Goal: Information Seeking & Learning: Learn about a topic

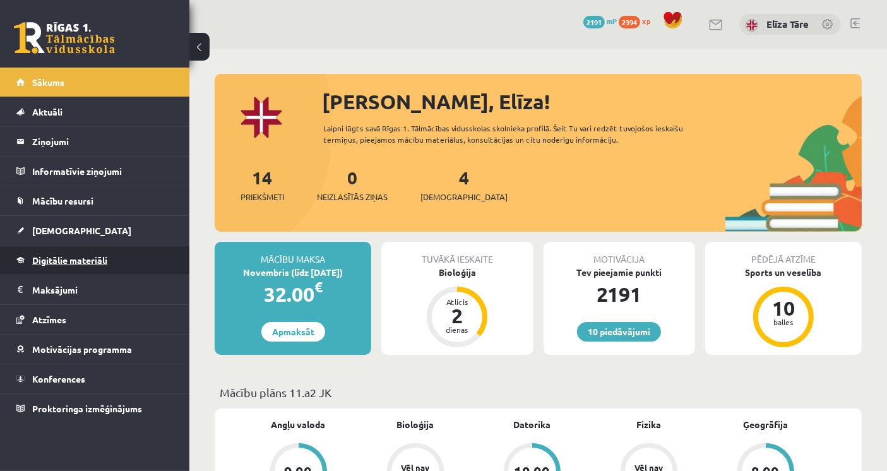
click at [70, 253] on link "Digitālie materiāli" at bounding box center [94, 260] width 157 height 29
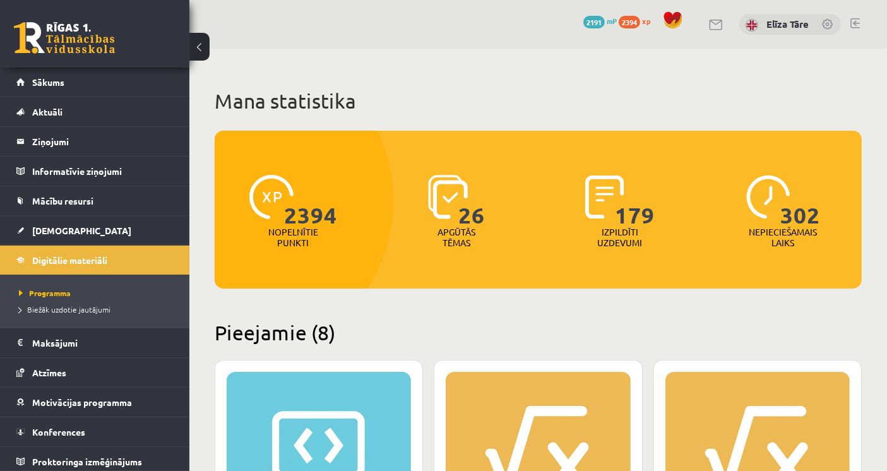
scroll to position [350, 0]
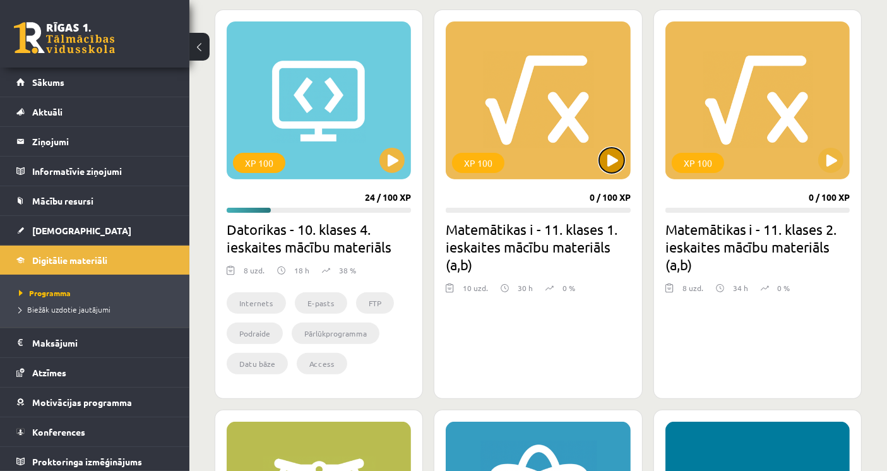
click at [606, 158] on button at bounding box center [611, 160] width 25 height 25
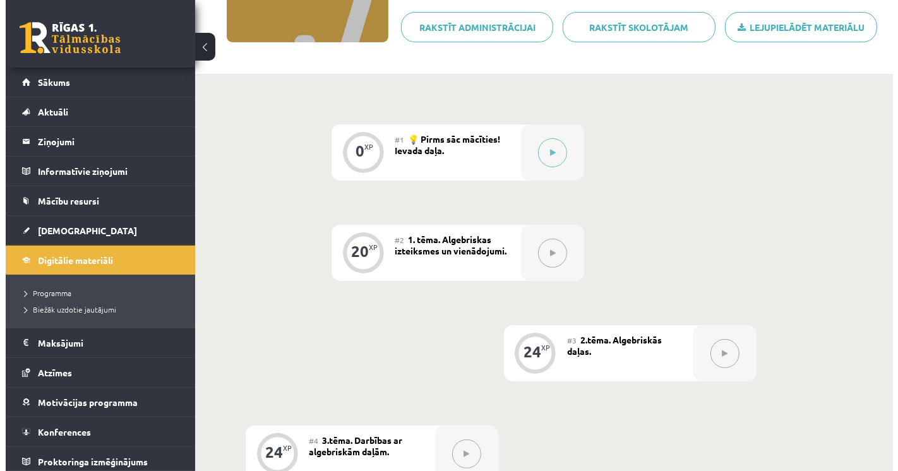
scroll to position [210, 0]
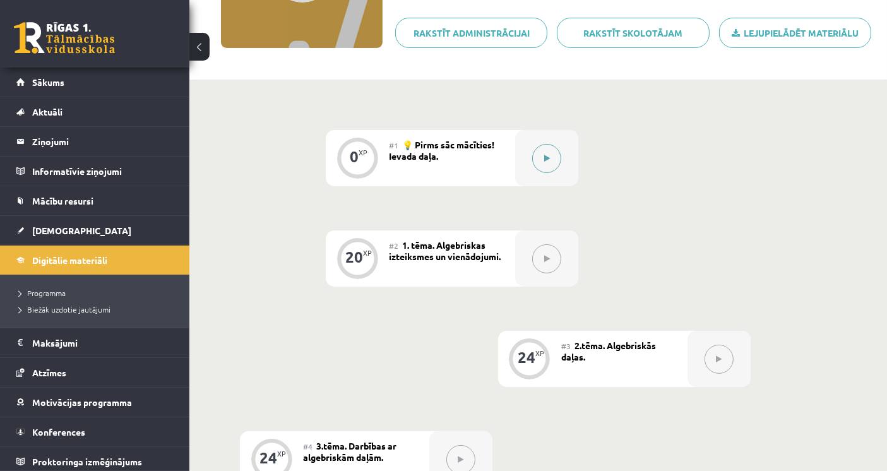
click at [549, 158] on icon at bounding box center [547, 159] width 6 height 8
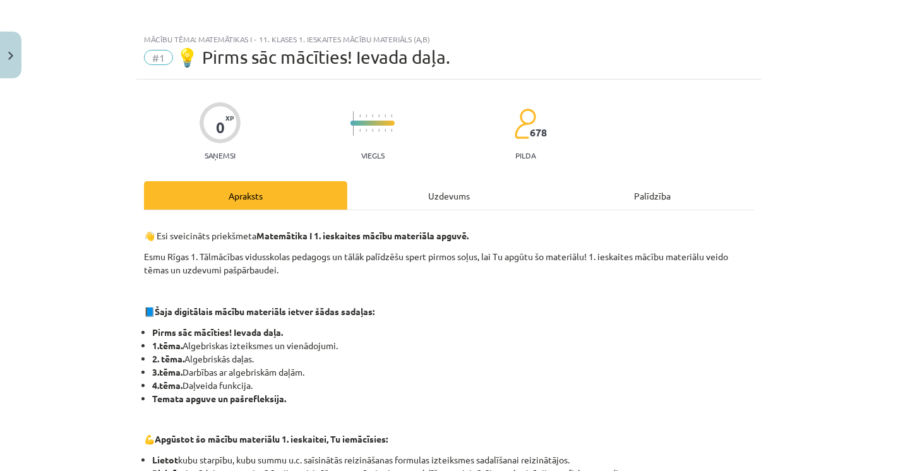
scroll to position [0, 0]
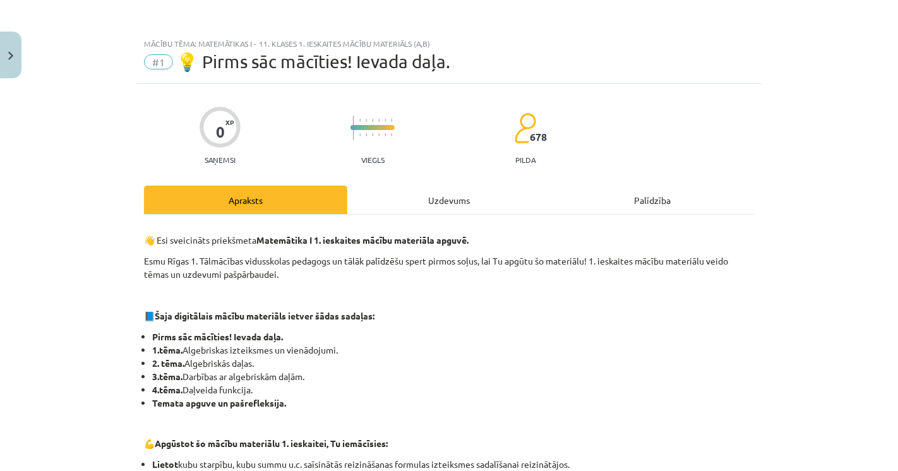
click at [656, 201] on div "Palīdzība" at bounding box center [652, 200] width 203 height 28
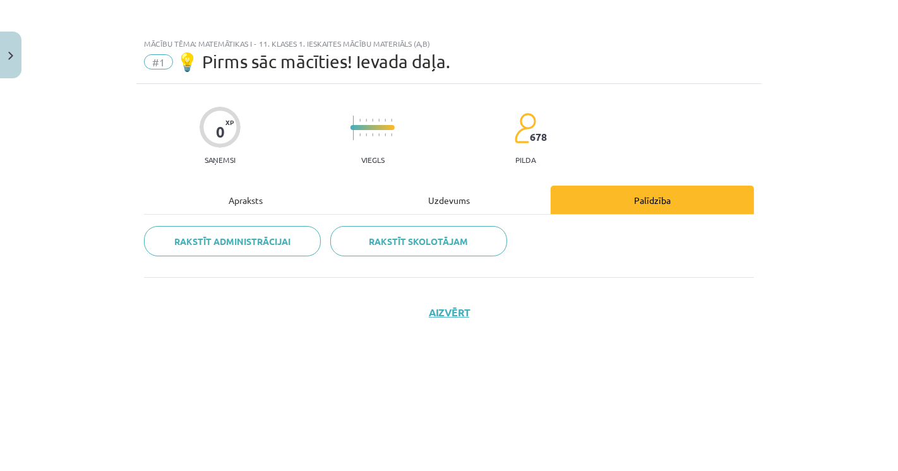
click at [472, 210] on div "Uzdevums" at bounding box center [448, 200] width 203 height 28
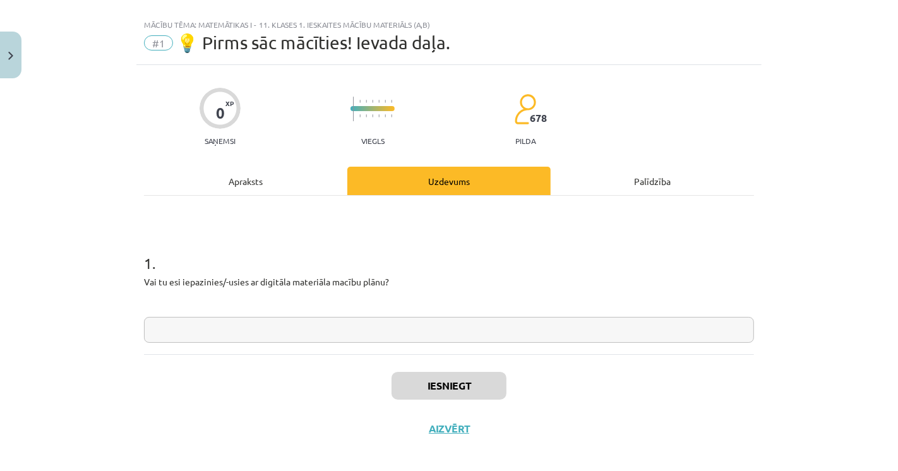
scroll to position [28, 0]
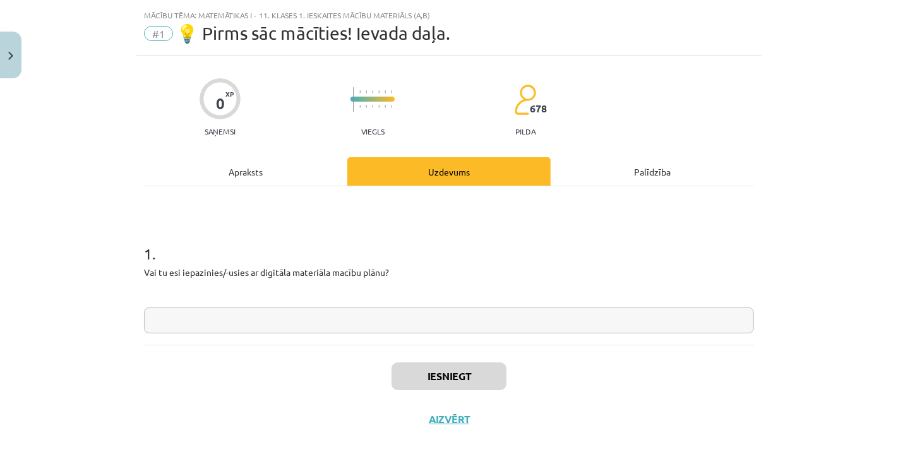
click at [247, 164] on div "Apraksts" at bounding box center [245, 171] width 203 height 28
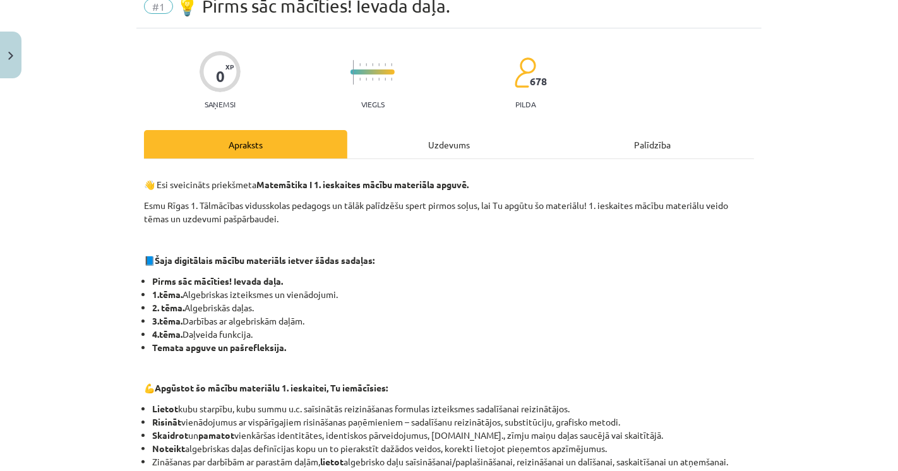
scroll to position [0, 0]
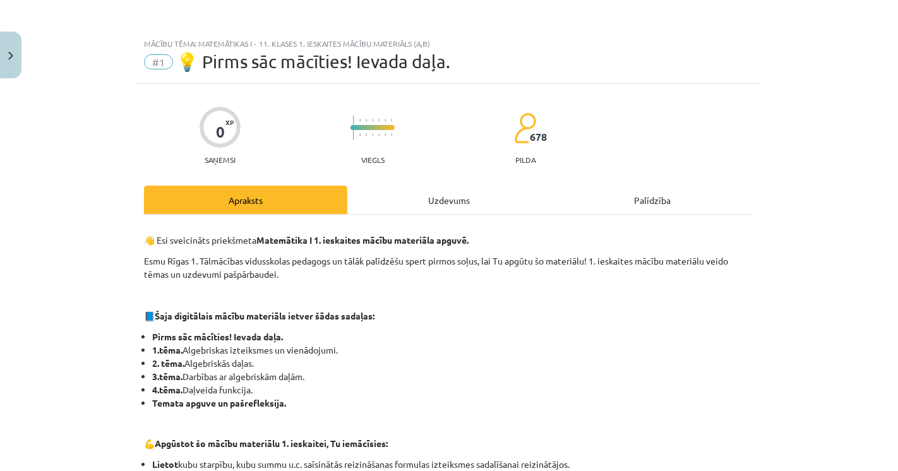
click at [450, 196] on div "Uzdevums" at bounding box center [448, 200] width 203 height 28
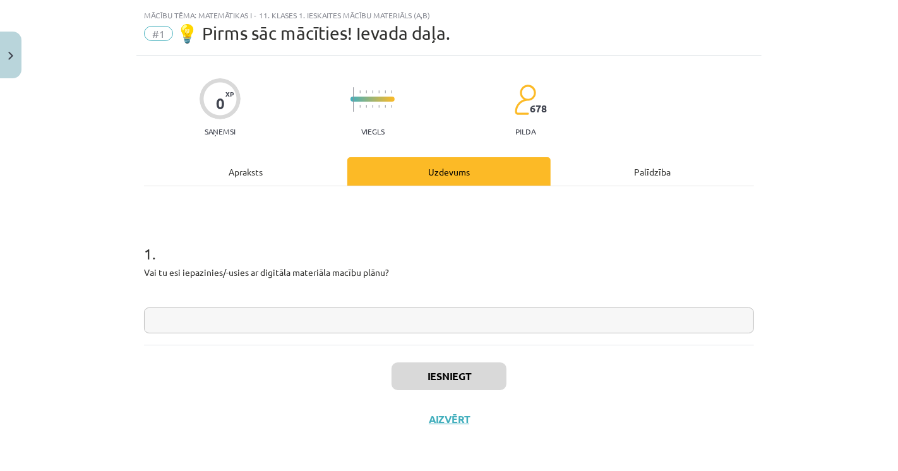
click at [384, 311] on input "text" at bounding box center [449, 320] width 610 height 26
type input "**"
click at [467, 373] on button "Iesniegt" at bounding box center [448, 376] width 115 height 28
click at [316, 397] on div "Iesniegt Aizvērt" at bounding box center [449, 389] width 610 height 88
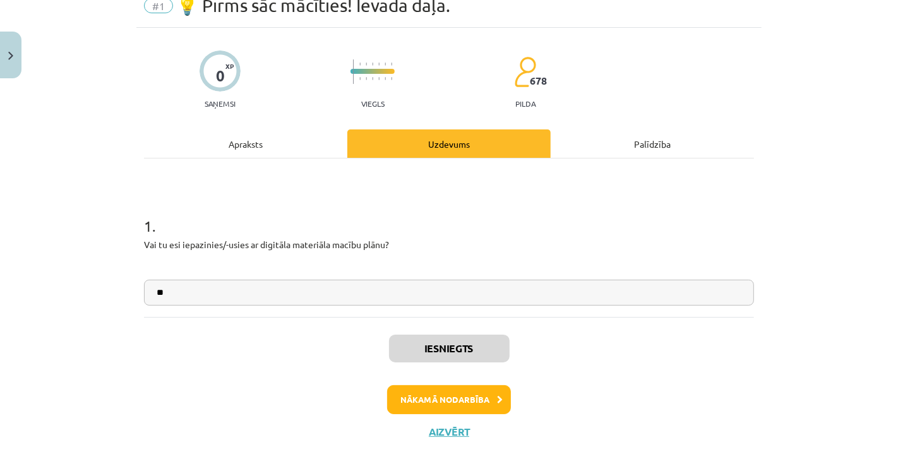
scroll to position [68, 0]
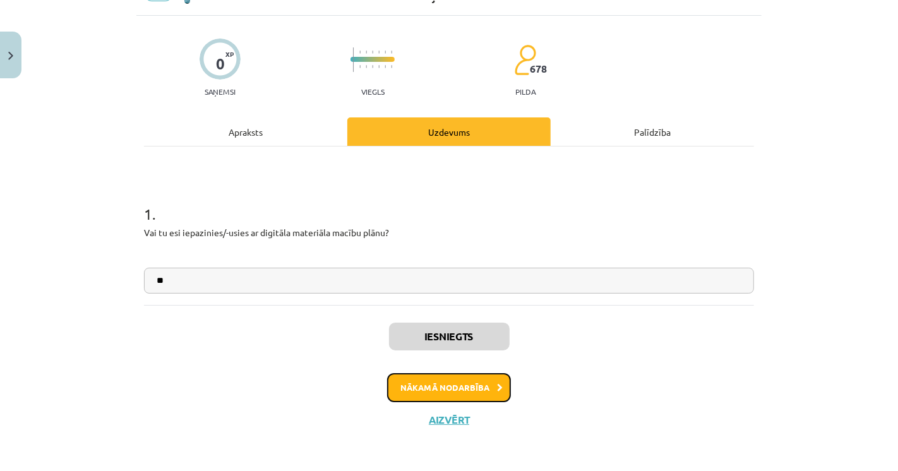
click at [484, 386] on button "Nākamā nodarbība" at bounding box center [449, 387] width 124 height 29
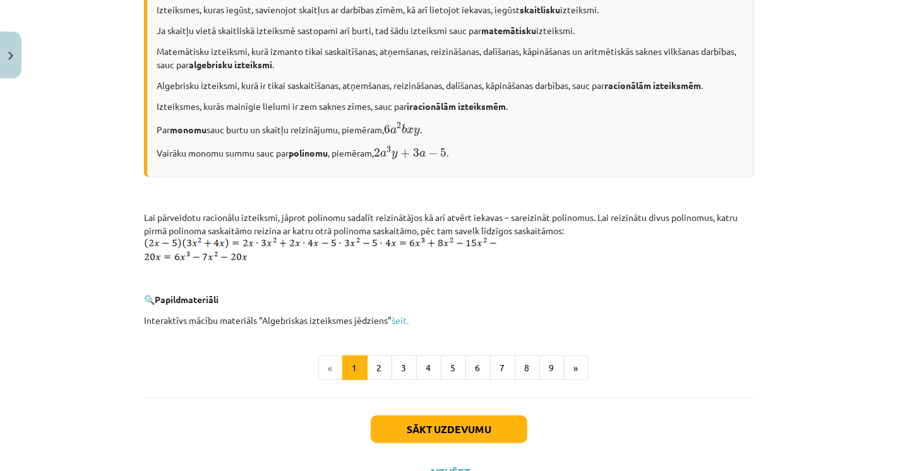
scroll to position [619, 0]
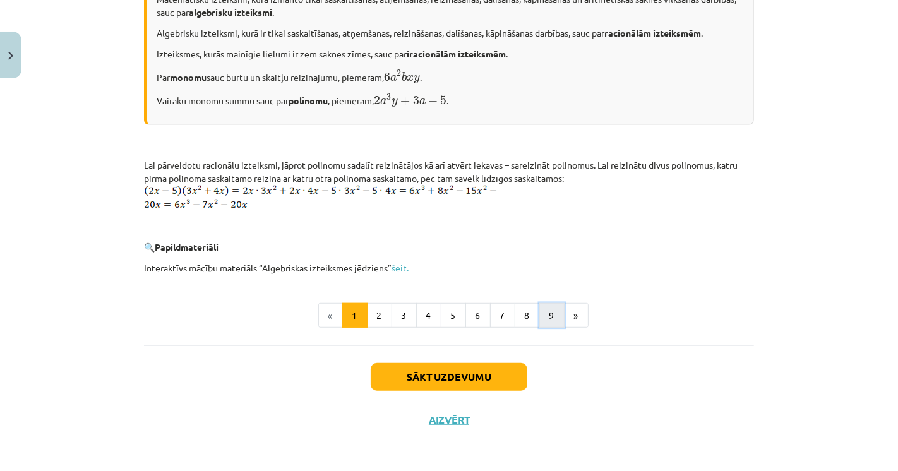
click at [546, 311] on button "9" at bounding box center [551, 315] width 25 height 25
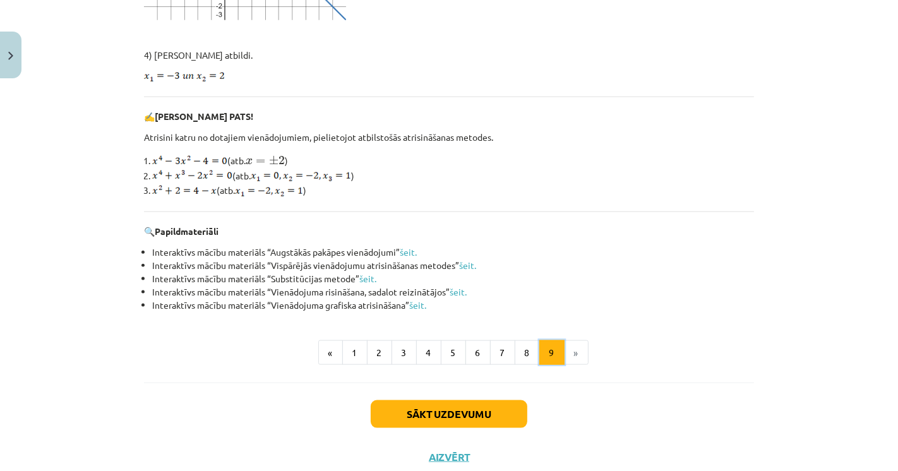
scroll to position [1280, 0]
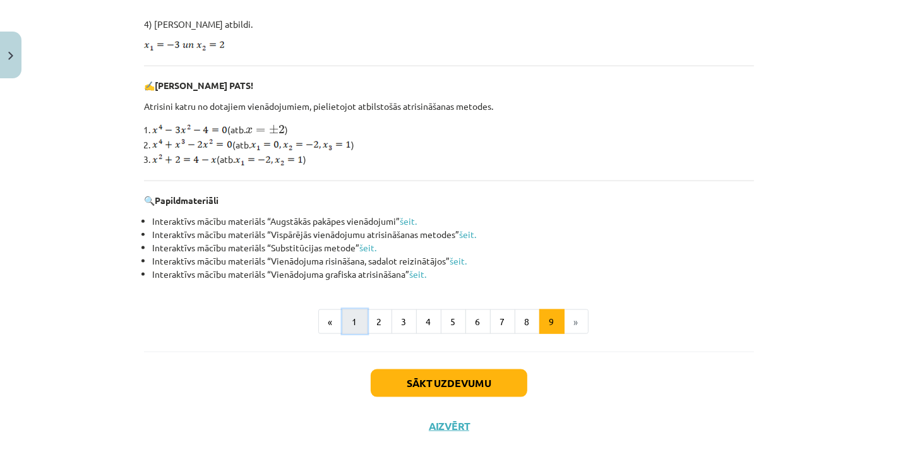
click at [346, 313] on button "1" at bounding box center [354, 321] width 25 height 25
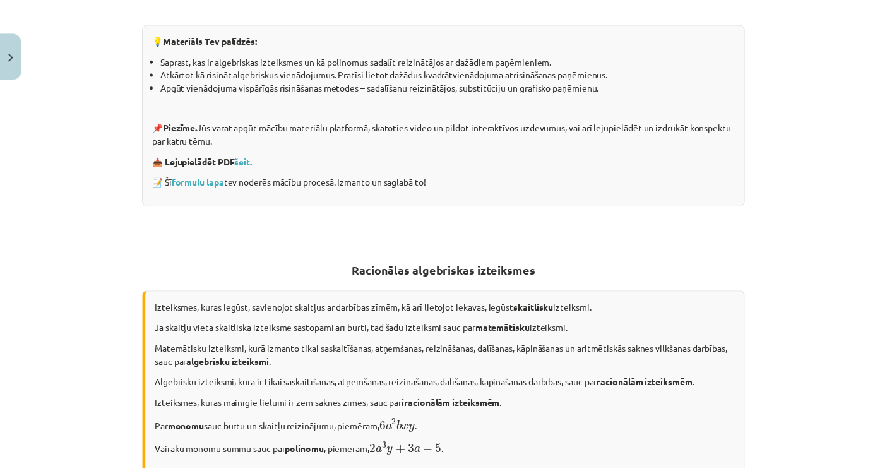
scroll to position [0, 0]
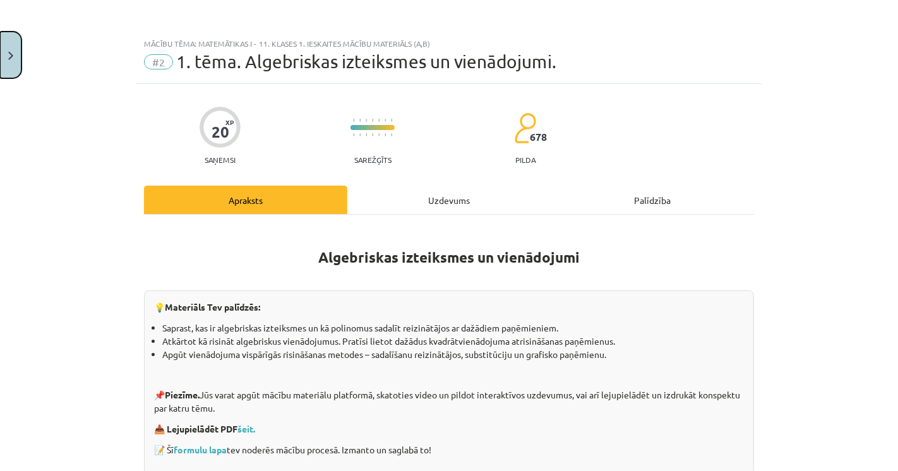
click at [6, 37] on button "Close" at bounding box center [10, 55] width 21 height 47
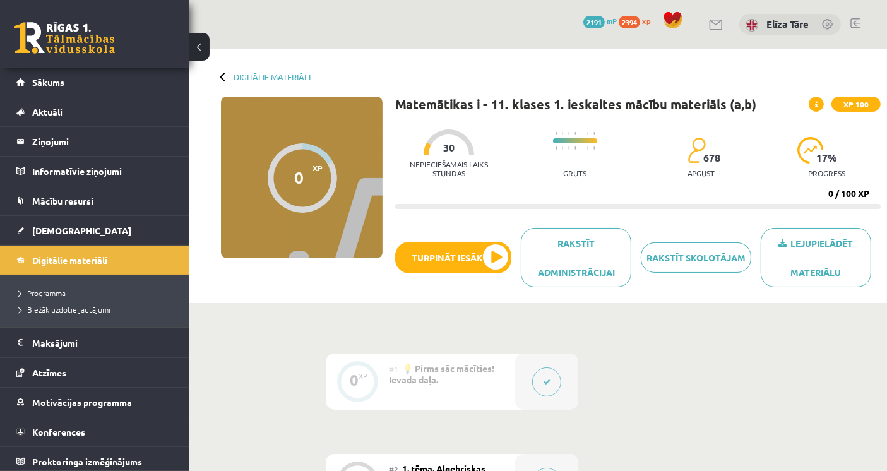
click at [203, 51] on button at bounding box center [199, 47] width 20 height 28
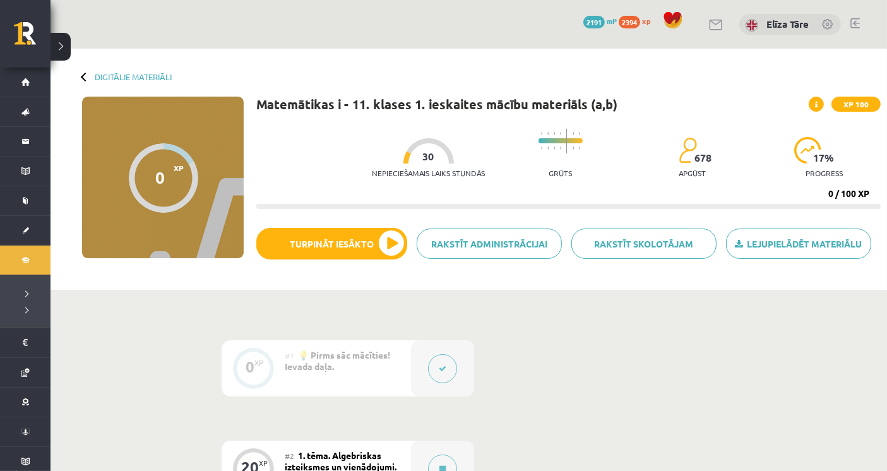
click at [64, 47] on button at bounding box center [61, 47] width 20 height 28
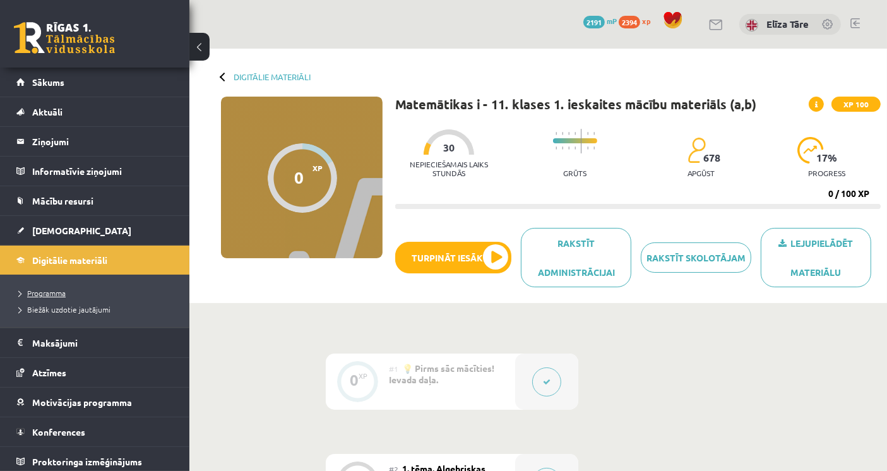
click at [51, 287] on link "Programma" at bounding box center [98, 292] width 158 height 11
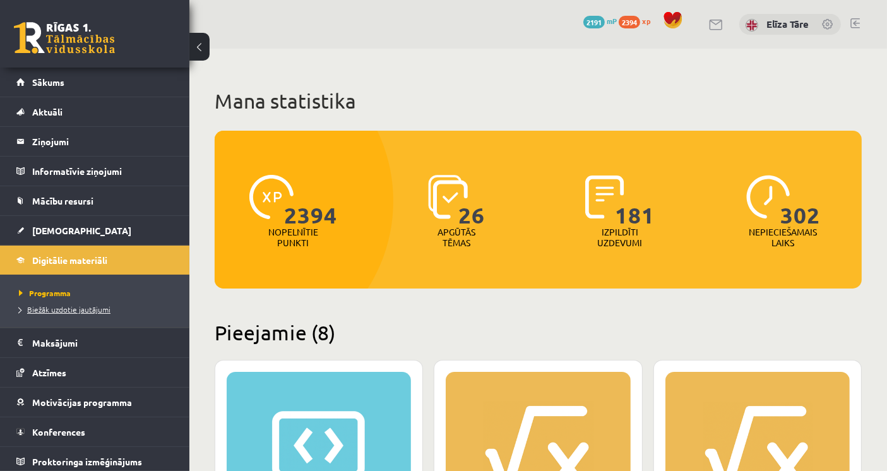
click at [58, 304] on span "Biežāk uzdotie jautājumi" at bounding box center [65, 309] width 92 height 10
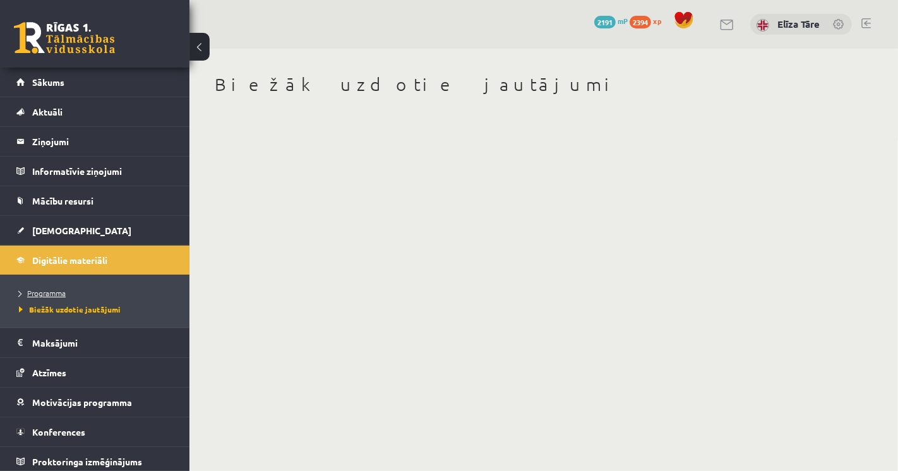
click at [52, 289] on span "Programma" at bounding box center [42, 293] width 47 height 10
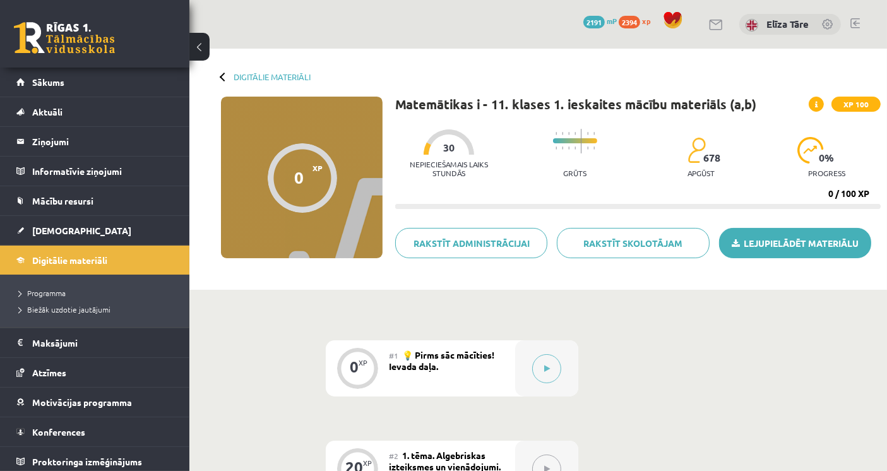
click at [769, 244] on link "Lejupielādēt materiālu" at bounding box center [795, 243] width 152 height 30
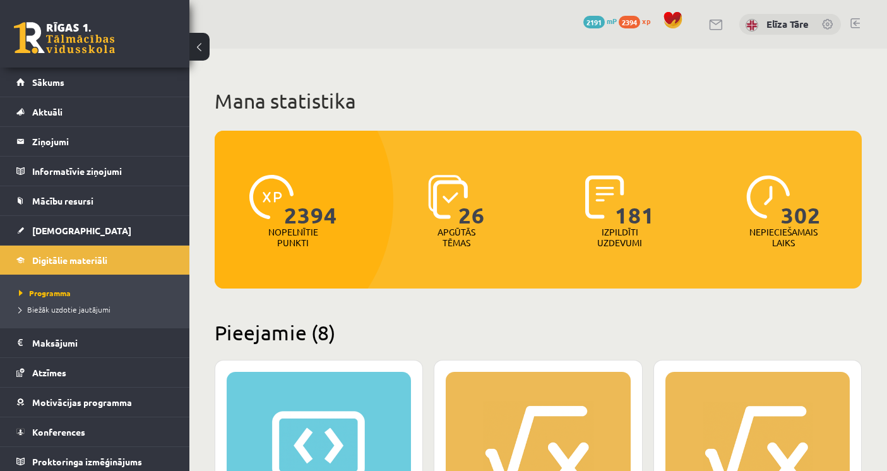
scroll to position [350, 0]
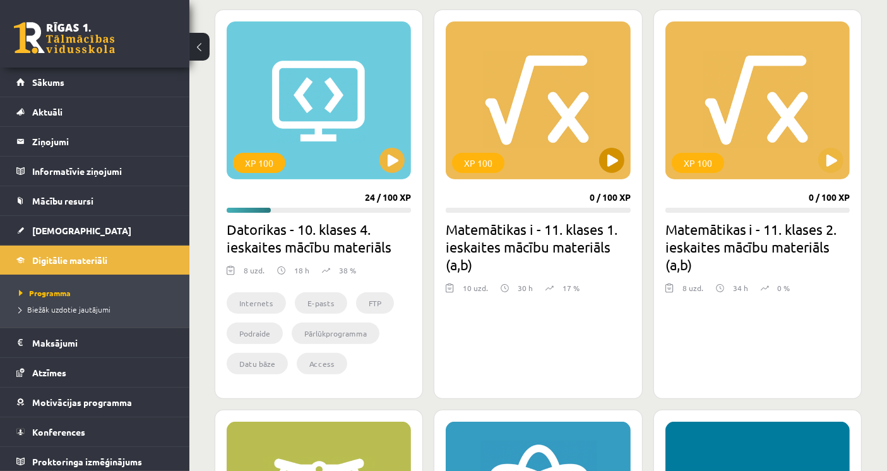
click at [570, 137] on div "XP 100" at bounding box center [538, 100] width 184 height 158
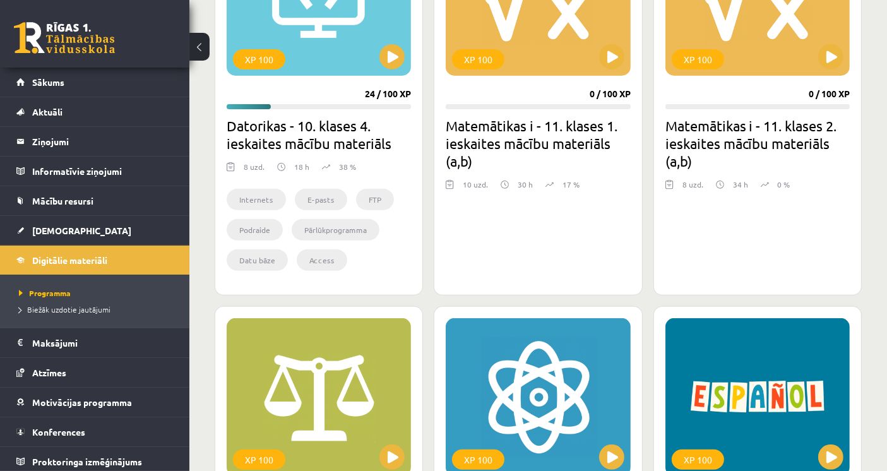
scroll to position [280, 0]
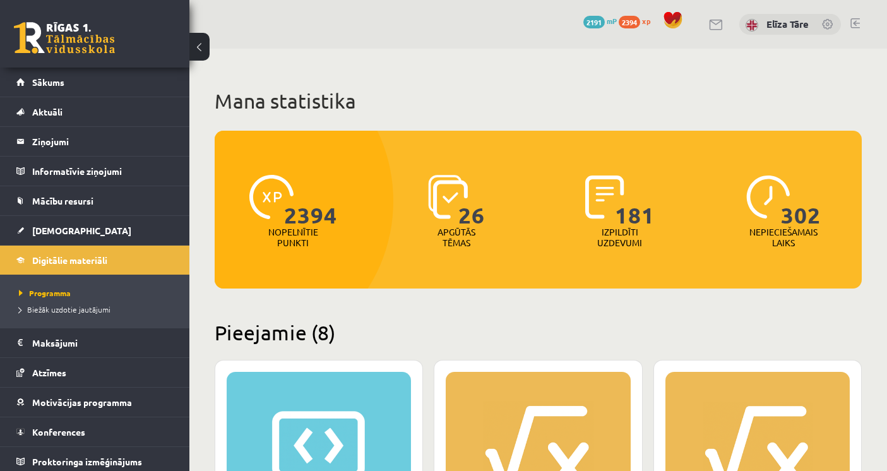
scroll to position [280, 0]
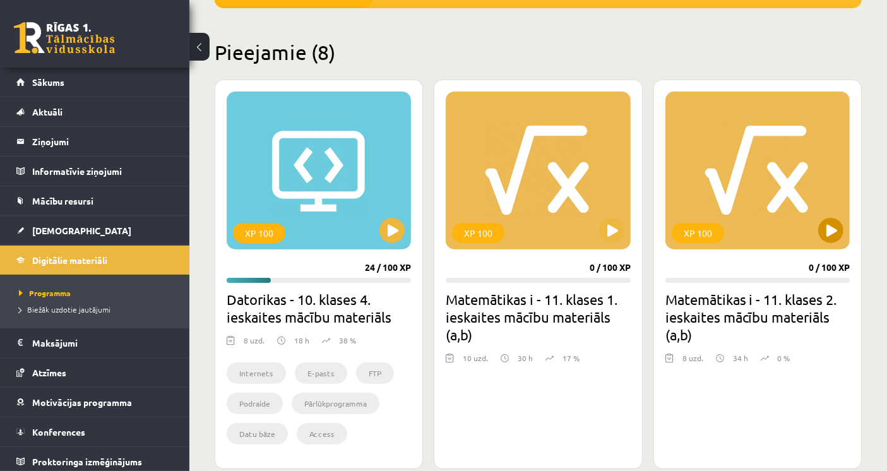
click at [741, 190] on div "XP 100" at bounding box center [757, 171] width 184 height 158
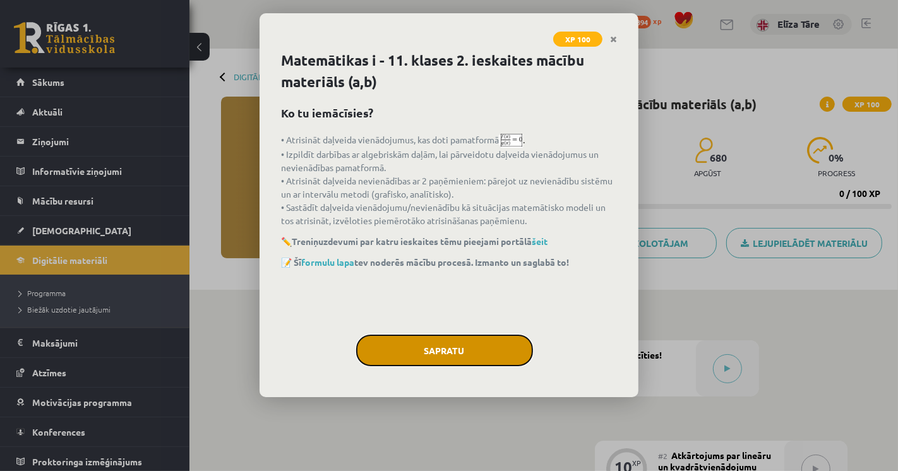
click at [429, 342] on button "Sapratu" at bounding box center [444, 351] width 177 height 32
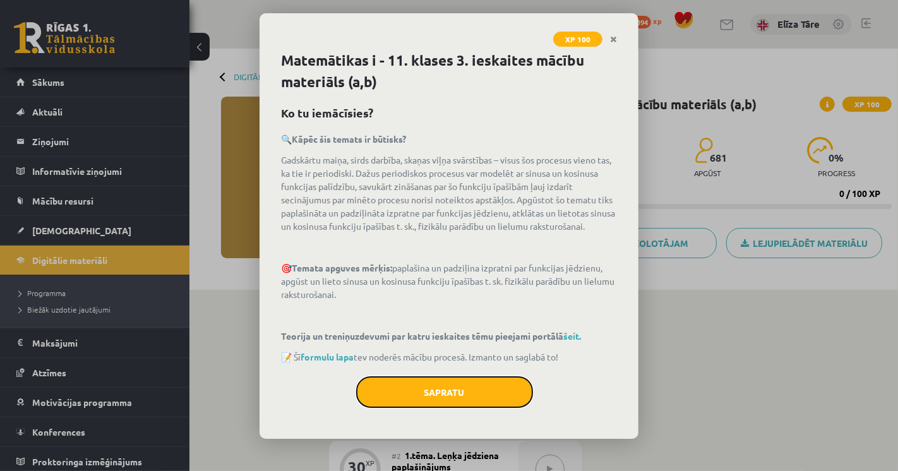
click at [432, 390] on button "Sapratu" at bounding box center [444, 392] width 177 height 32
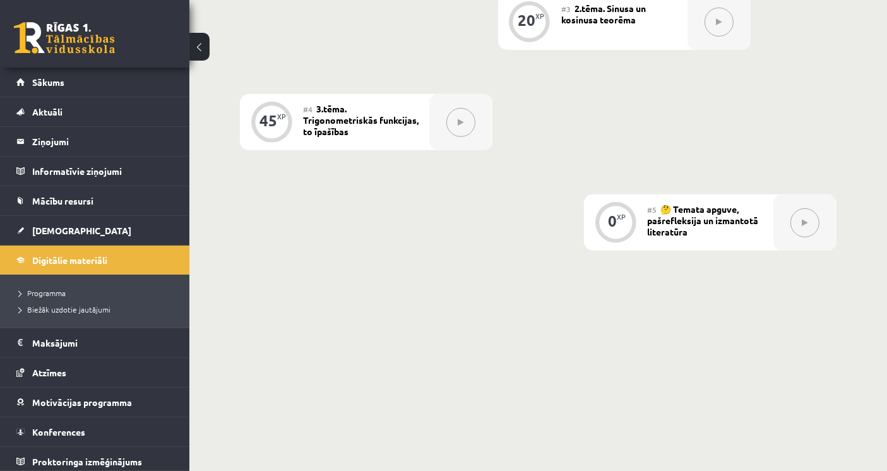
scroll to position [407, 0]
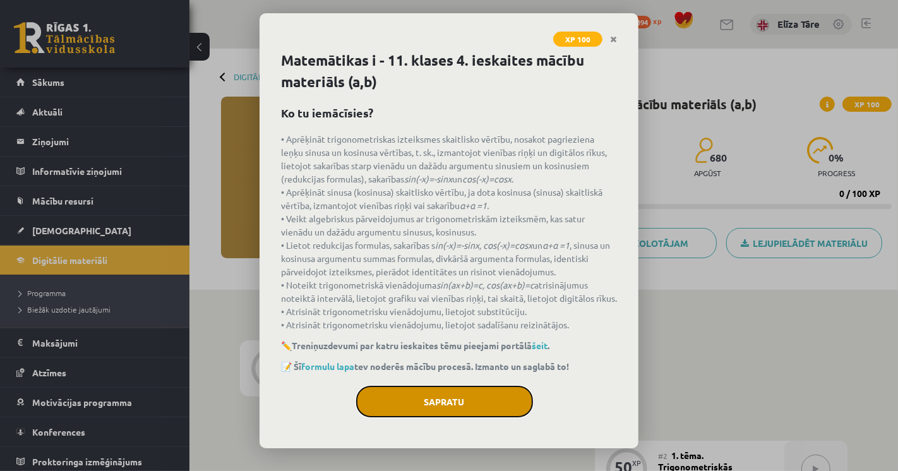
click at [400, 414] on button "Sapratu" at bounding box center [444, 402] width 177 height 32
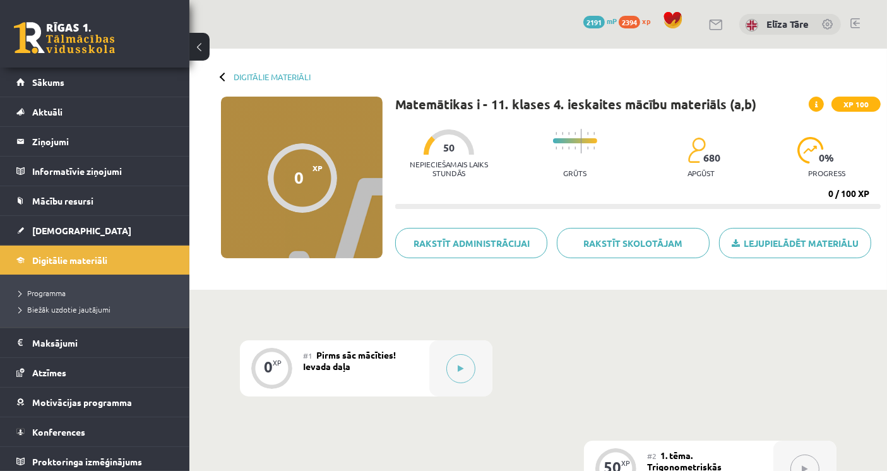
click at [263, 69] on div "Digitālie materiāli 0 XP XP 100 0 / 100 XP Matemātikas i - 11. klases 4. ieskai…" at bounding box center [538, 169] width 698 height 241
click at [72, 263] on span "Digitālie materiāli" at bounding box center [69, 259] width 75 height 11
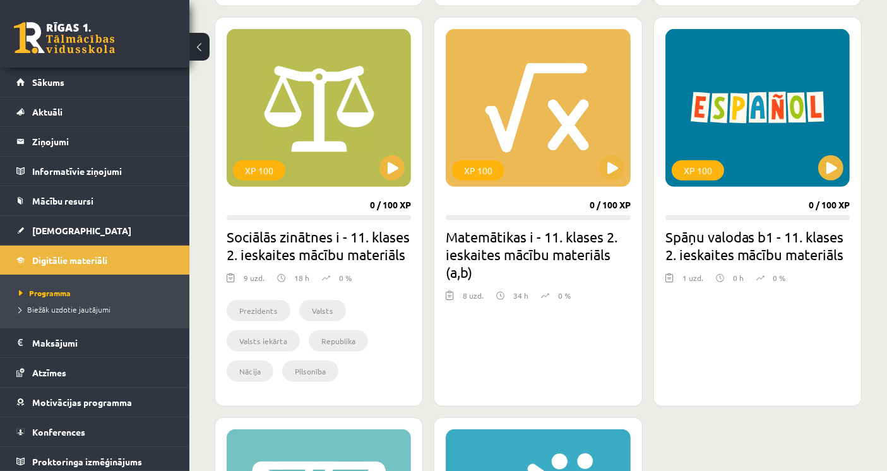
scroll to position [343, 0]
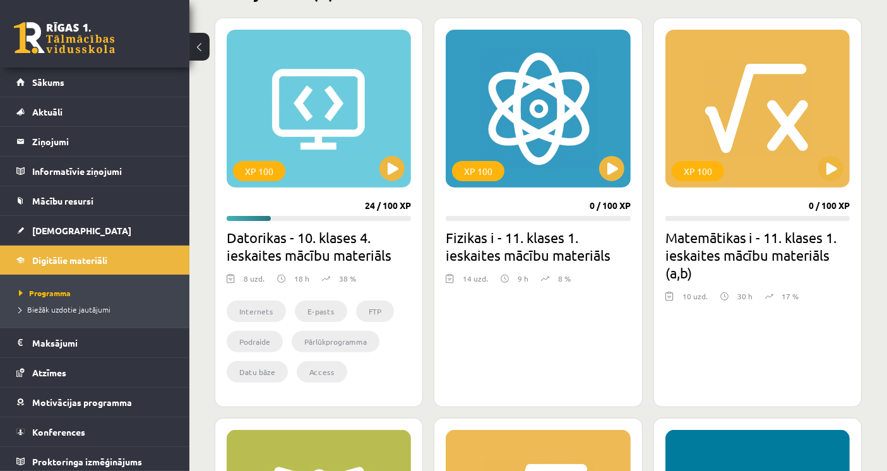
scroll to position [743, 0]
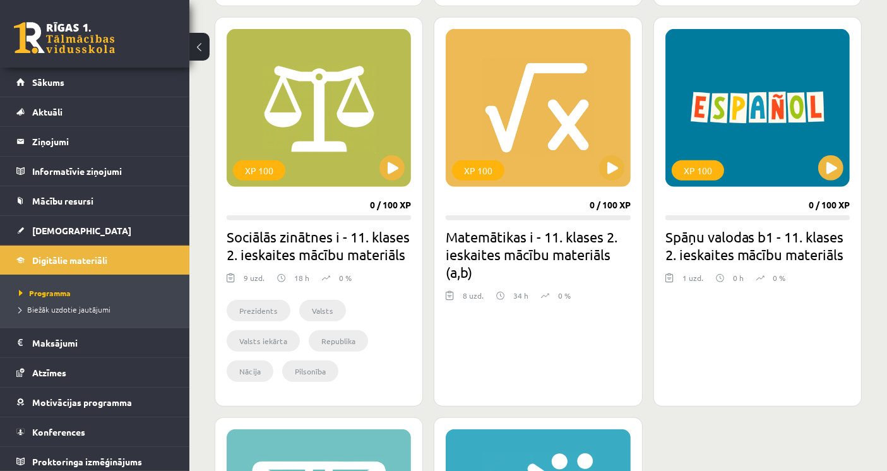
click at [476, 253] on h2 "Matemātikas i - 11. klases 2. ieskaites mācību materiāls (a,b)" at bounding box center [538, 254] width 184 height 53
click at [501, 196] on div "XP 100 0 / 100 XP Matemātikas i - 11. klases 2. ieskaites mācību materiāls (a,b…" at bounding box center [538, 212] width 208 height 390
click at [509, 153] on div "XP 100" at bounding box center [538, 108] width 184 height 158
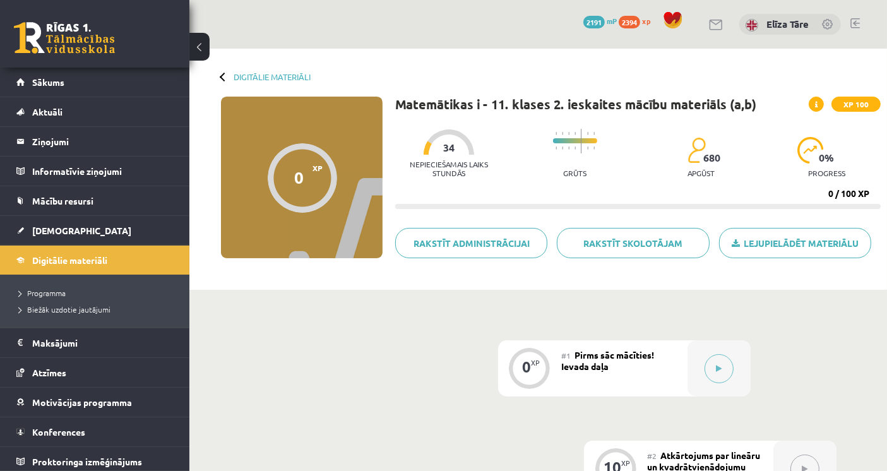
click at [289, 78] on link "Digitālie materiāli" at bounding box center [272, 76] width 77 height 9
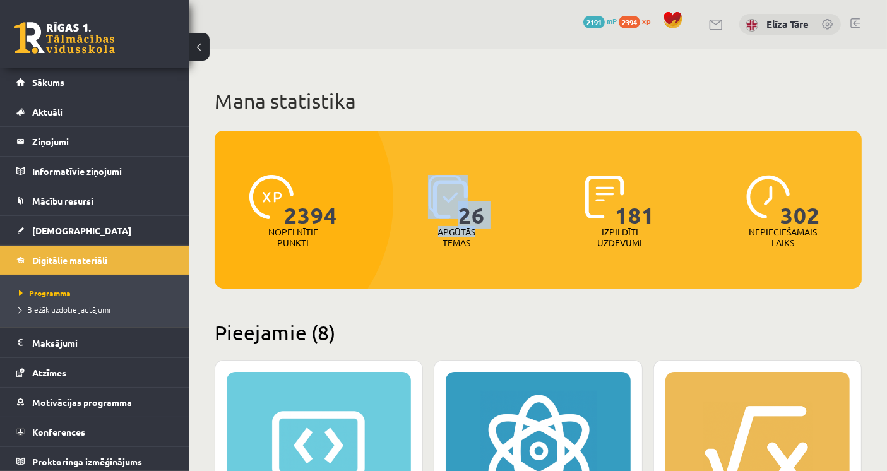
drag, startPoint x: 480, startPoint y: 231, endPoint x: 417, endPoint y: 188, distance: 76.9
click at [417, 188] on div "26 Apgūtās tēmas" at bounding box center [456, 212] width 157 height 87
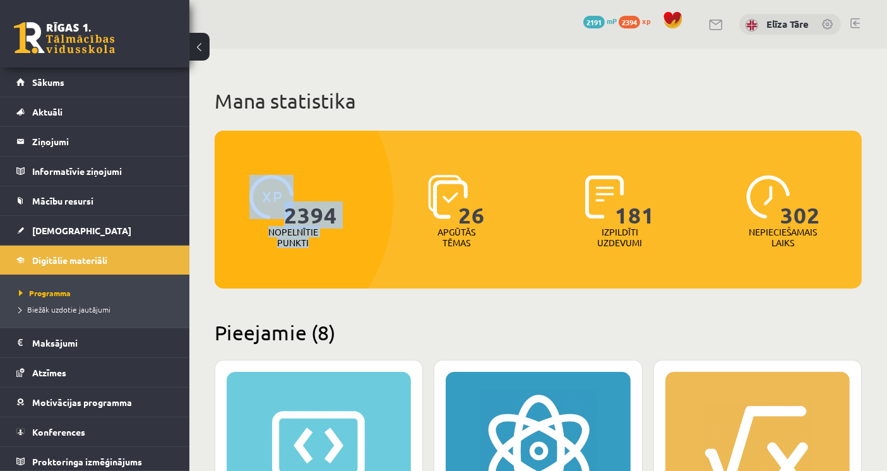
drag, startPoint x: 319, startPoint y: 248, endPoint x: 251, endPoint y: 191, distance: 88.3
click at [251, 191] on div "2394 Nopelnītie punkti" at bounding box center [293, 212] width 157 height 87
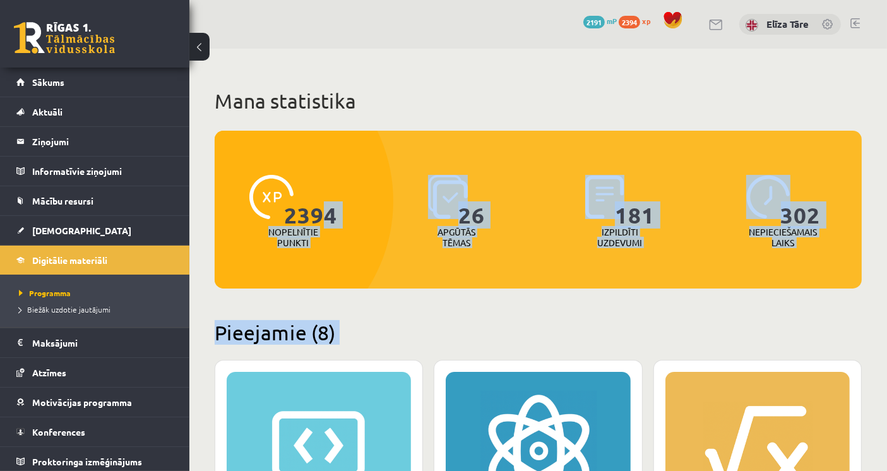
drag, startPoint x: 271, startPoint y: 201, endPoint x: 319, endPoint y: 199, distance: 47.4
click at [319, 199] on body "0 Dāvanas 2191 mP 2394 xp [PERSON_NAME] Sākums Aktuāli Kā mācīties eSKOLĀ Konta…" at bounding box center [443, 235] width 887 height 471
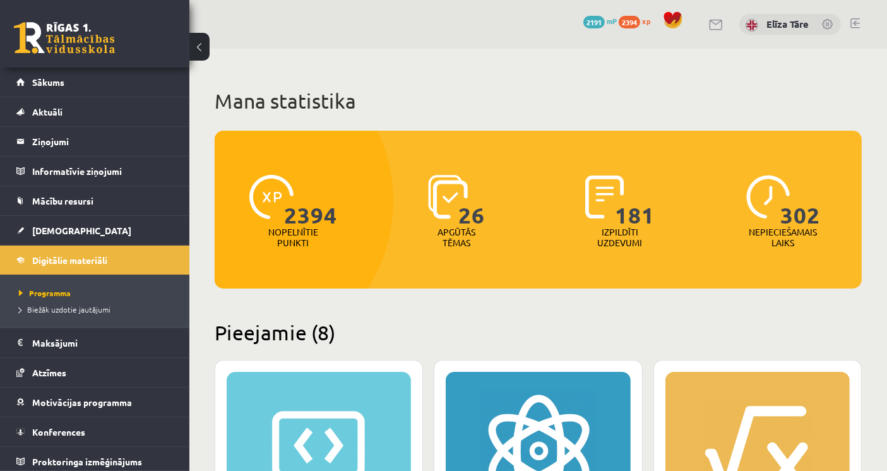
click at [332, 166] on div at bounding box center [225, 201] width 337 height 330
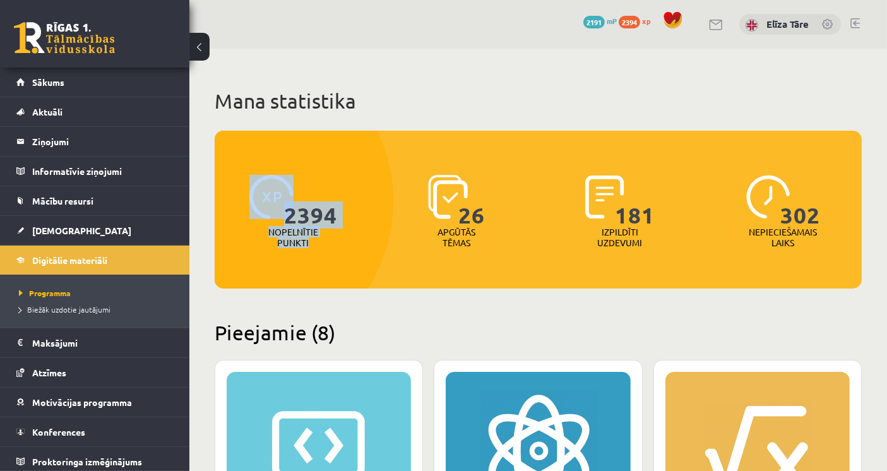
drag, startPoint x: 314, startPoint y: 241, endPoint x: 248, endPoint y: 199, distance: 77.8
click at [248, 199] on div "2394 Nopelnītie punkti" at bounding box center [293, 212] width 157 height 87
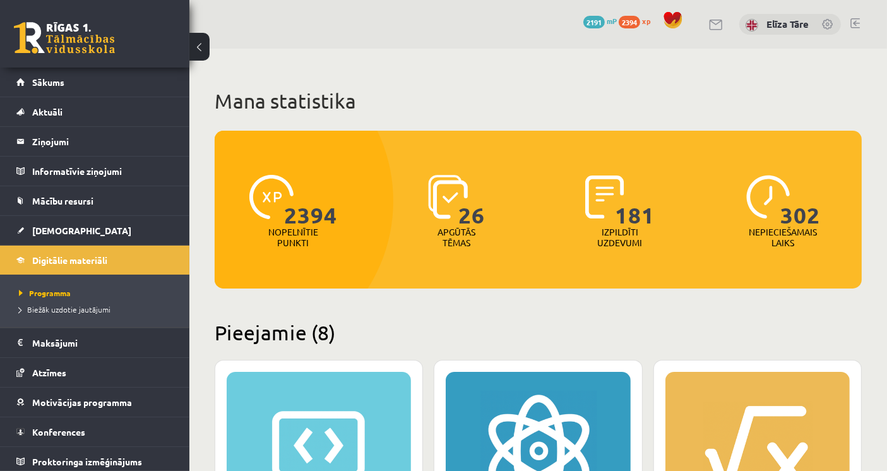
click at [491, 91] on h1 "Mana statistika" at bounding box center [538, 100] width 647 height 25
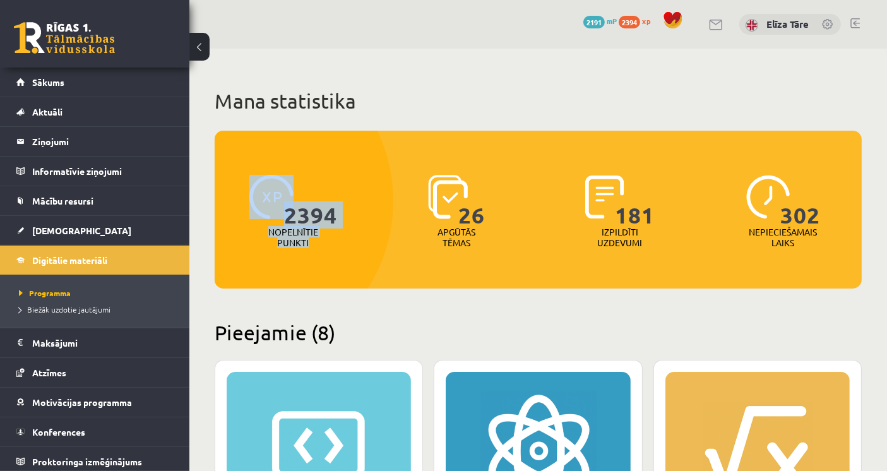
drag, startPoint x: 313, startPoint y: 243, endPoint x: 249, endPoint y: 193, distance: 80.5
click at [249, 193] on div "2394 Nopelnītie punkti" at bounding box center [293, 212] width 157 height 87
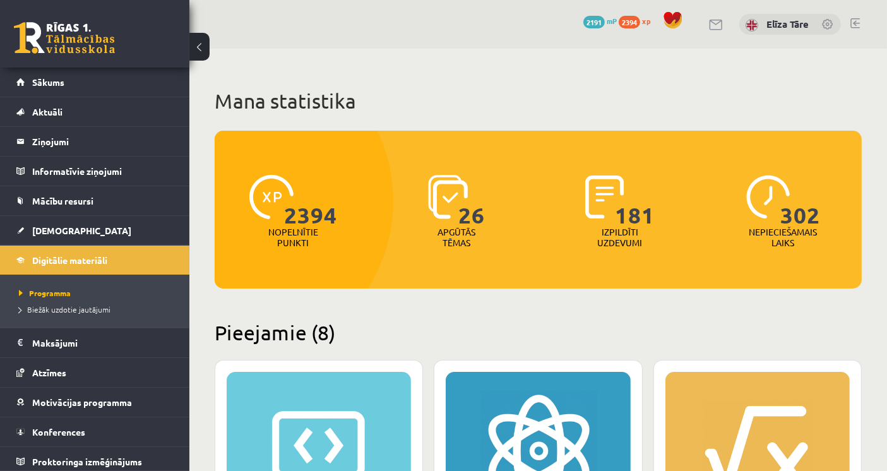
click at [414, 98] on h1 "Mana statistika" at bounding box center [538, 100] width 647 height 25
